Goal: Information Seeking & Learning: Check status

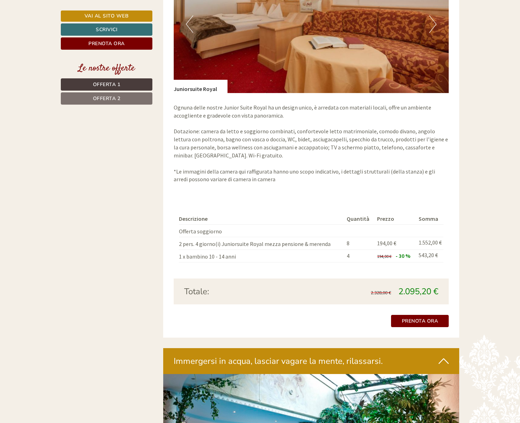
scroll to position [892, 0]
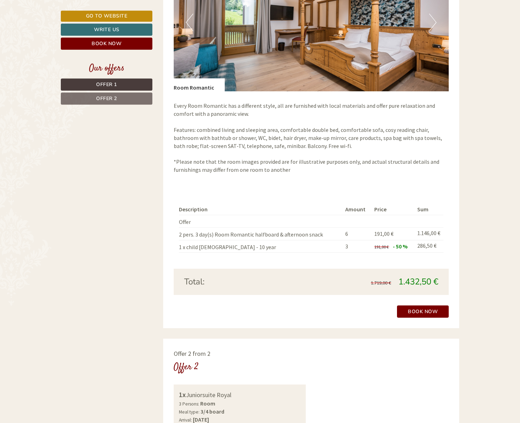
scroll to position [606, 0]
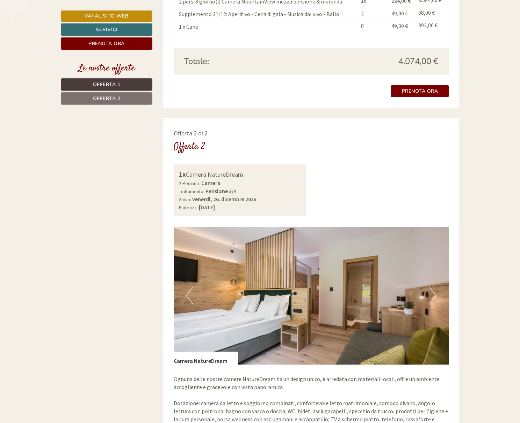
scroll to position [999, 0]
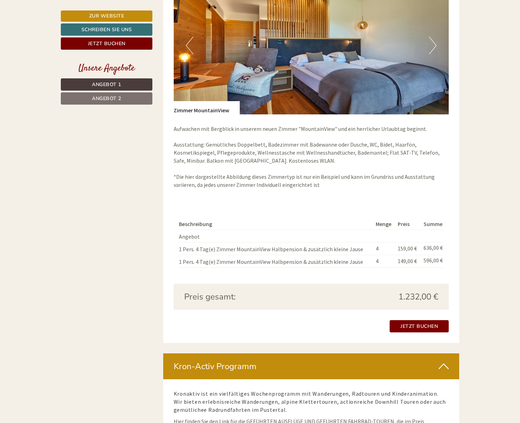
scroll to position [892, 0]
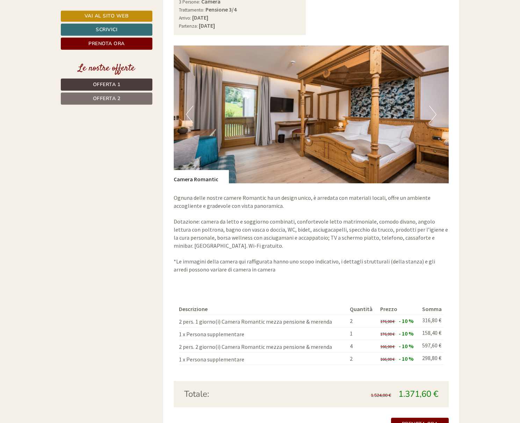
scroll to position [1070, 0]
